Goal: Task Accomplishment & Management: Manage account settings

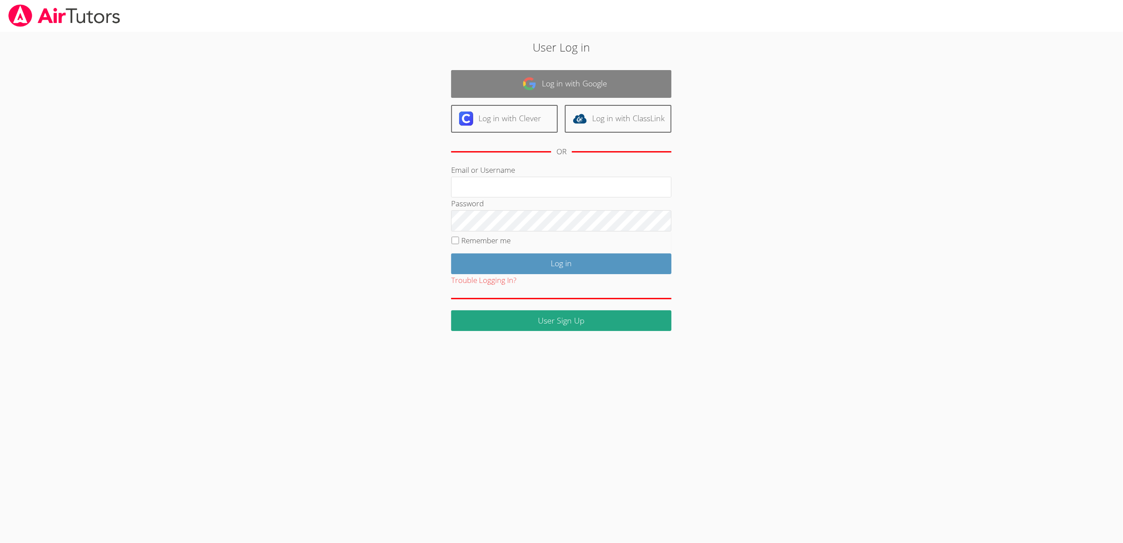
type input "[EMAIL_ADDRESS][DOMAIN_NAME]"
click at [526, 78] on img at bounding box center [530, 84] width 14 height 14
